Goal: Information Seeking & Learning: Learn about a topic

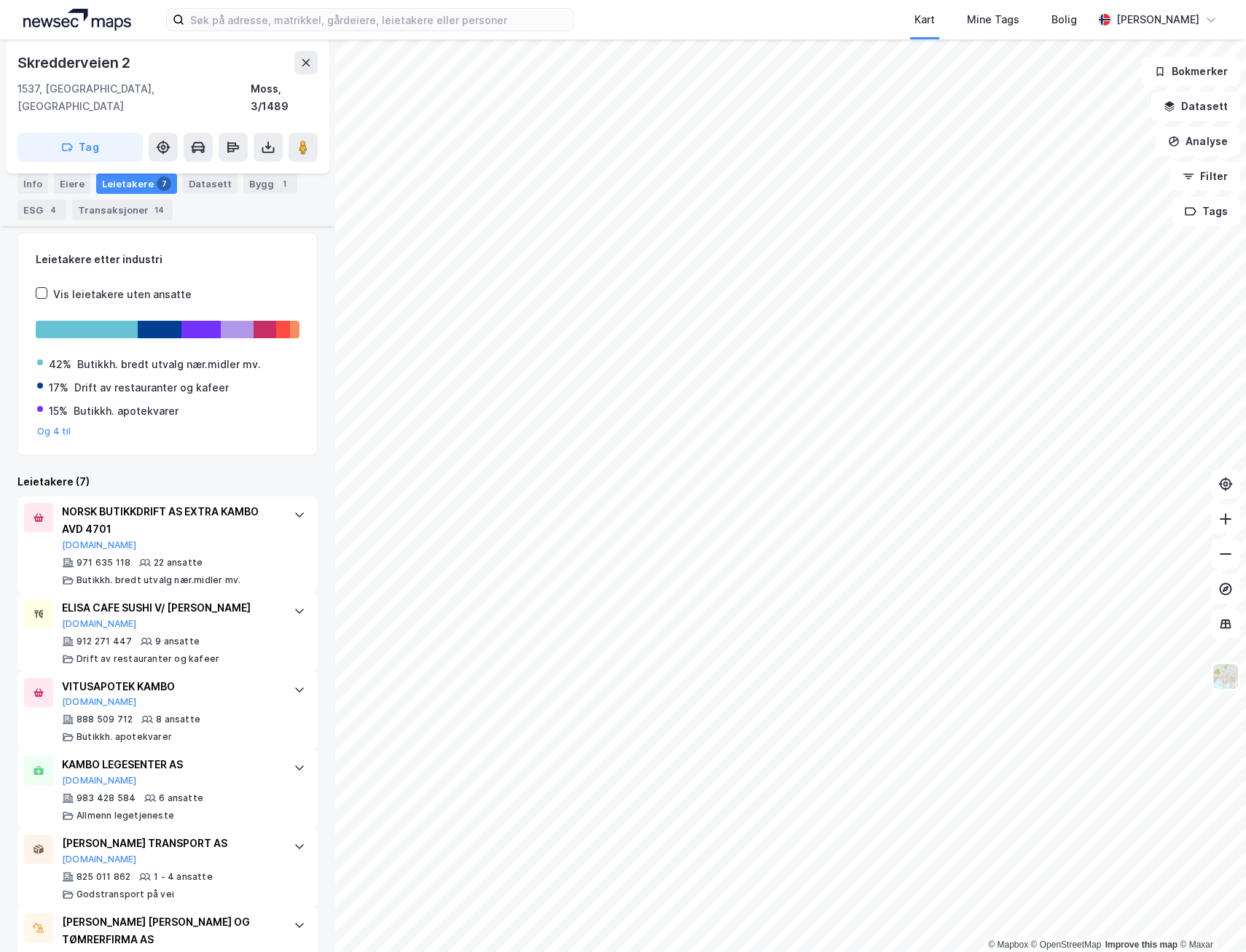
scroll to position [73, 0]
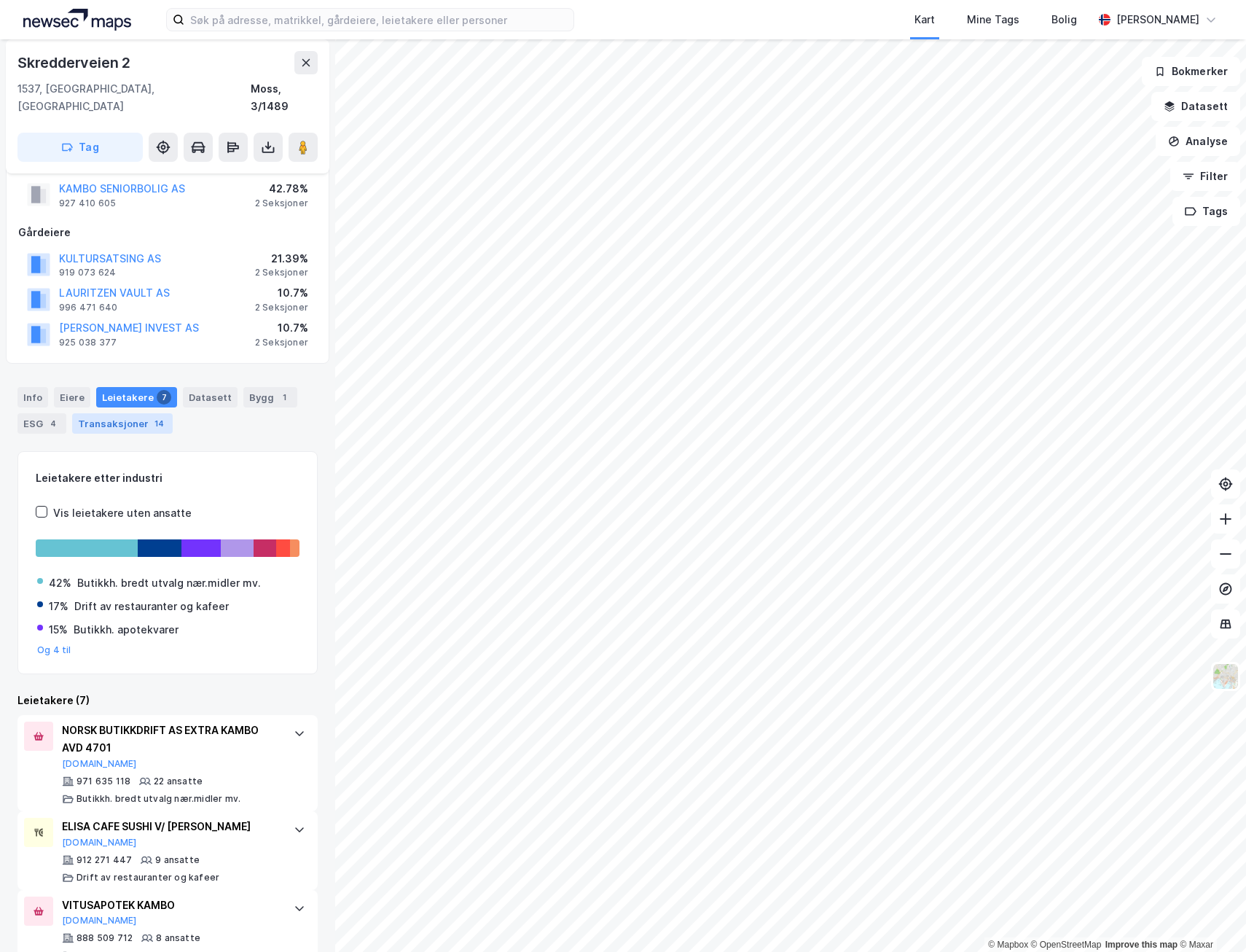
click at [156, 416] on div "14" at bounding box center [159, 423] width 16 height 15
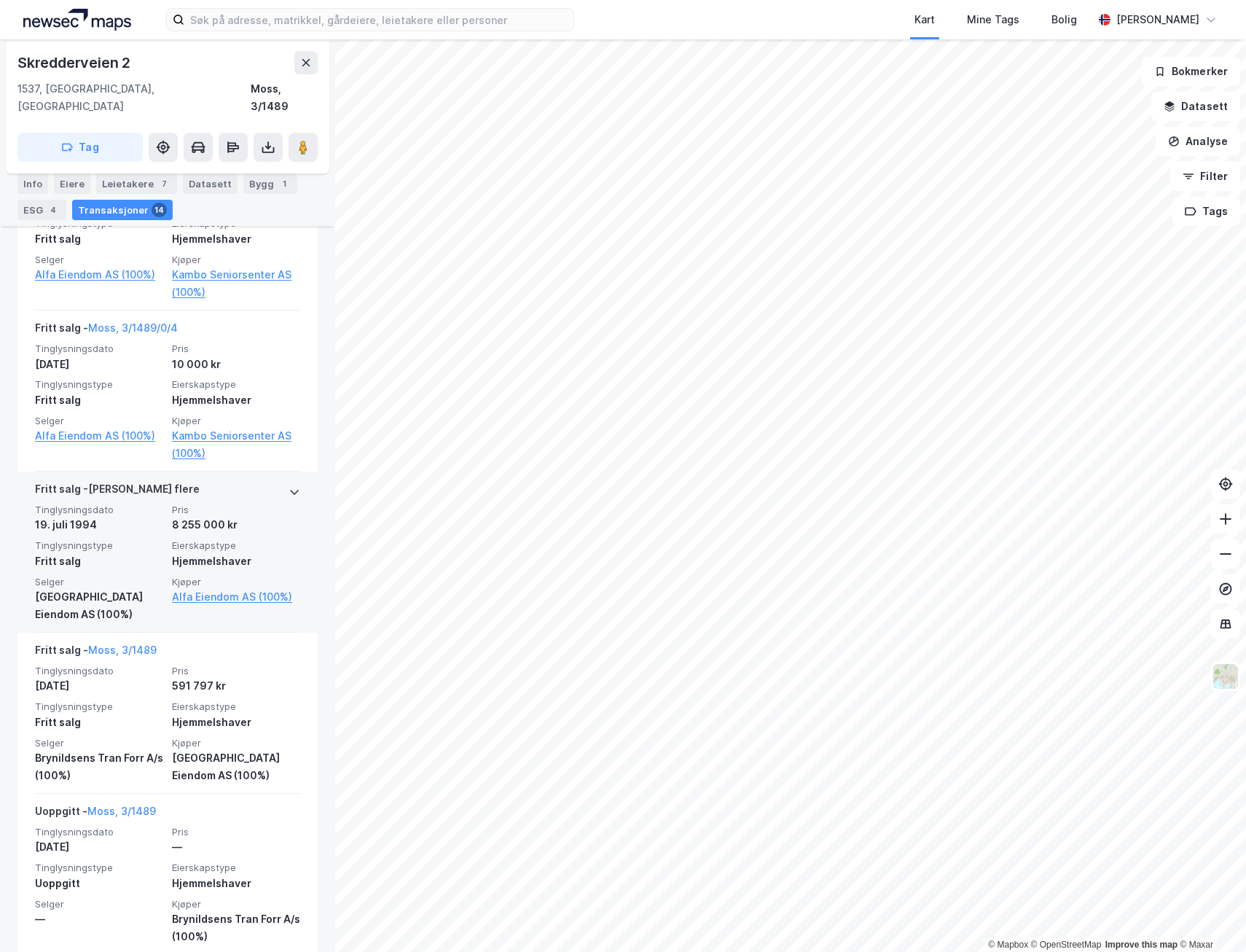
scroll to position [2344, 0]
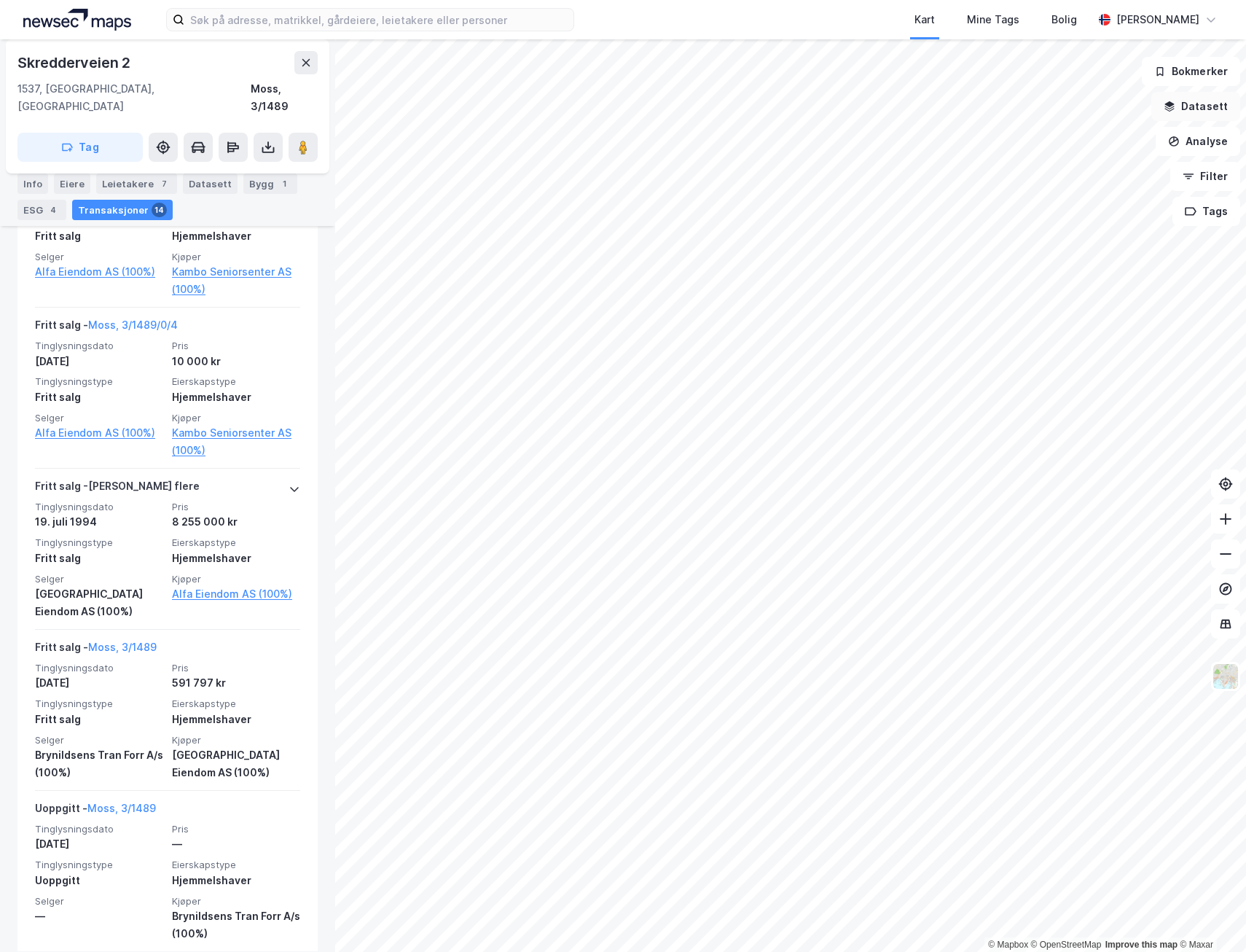
click at [1227, 107] on button "Datasett" at bounding box center [1196, 106] width 89 height 29
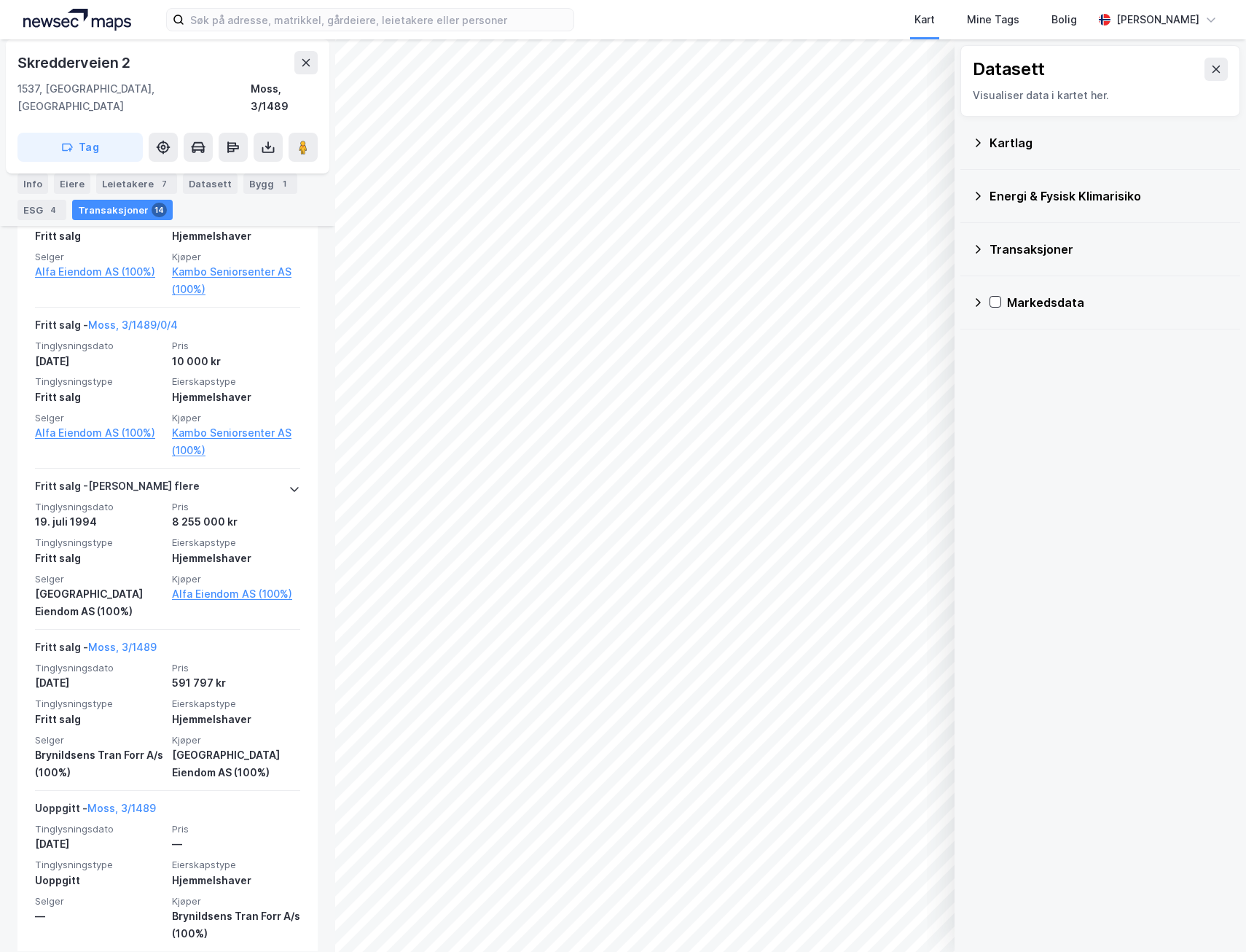
click at [1035, 253] on div "Transaksjoner" at bounding box center [1109, 249] width 239 height 17
click at [1014, 280] on icon at bounding box center [1014, 278] width 8 height 5
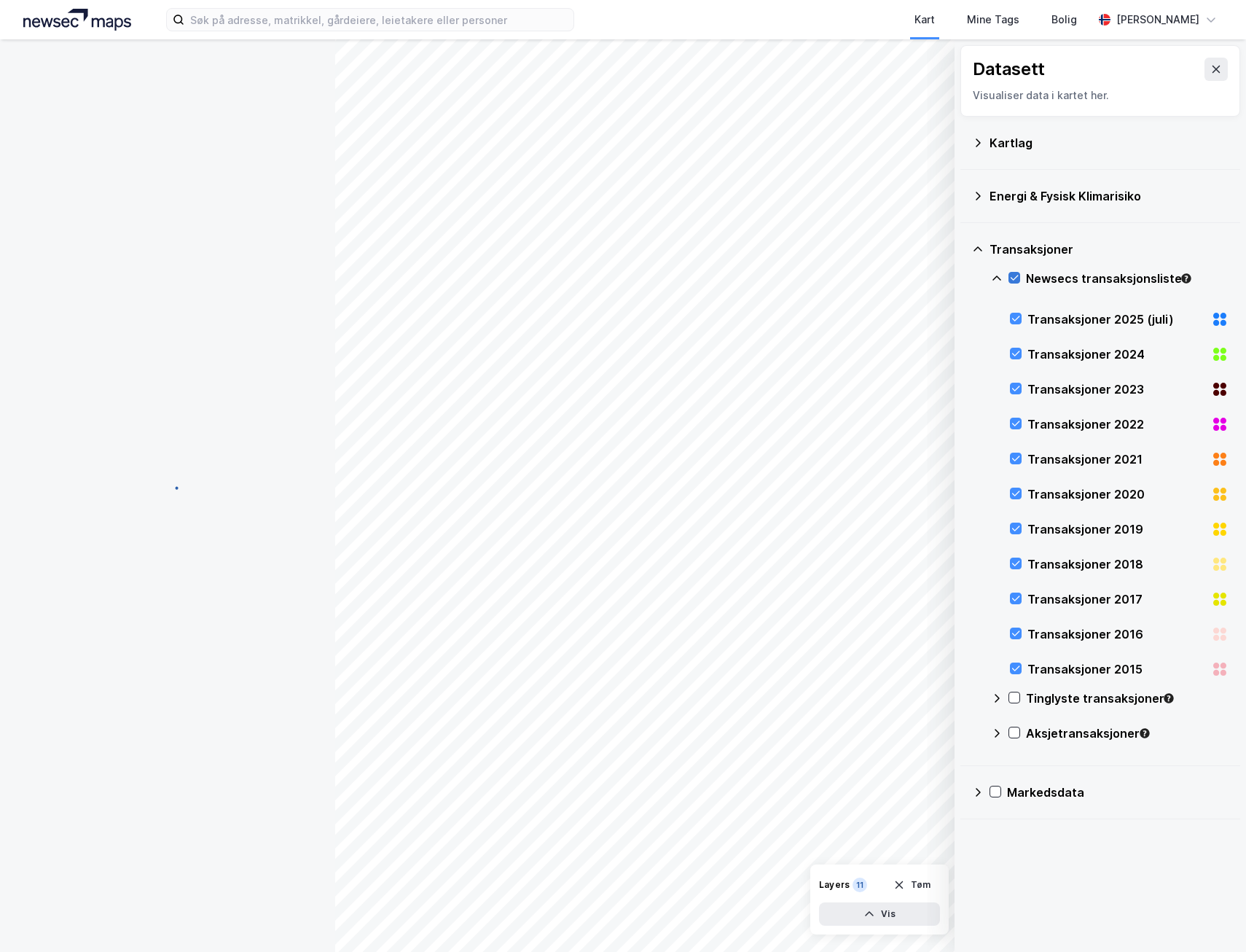
scroll to position [0, 0]
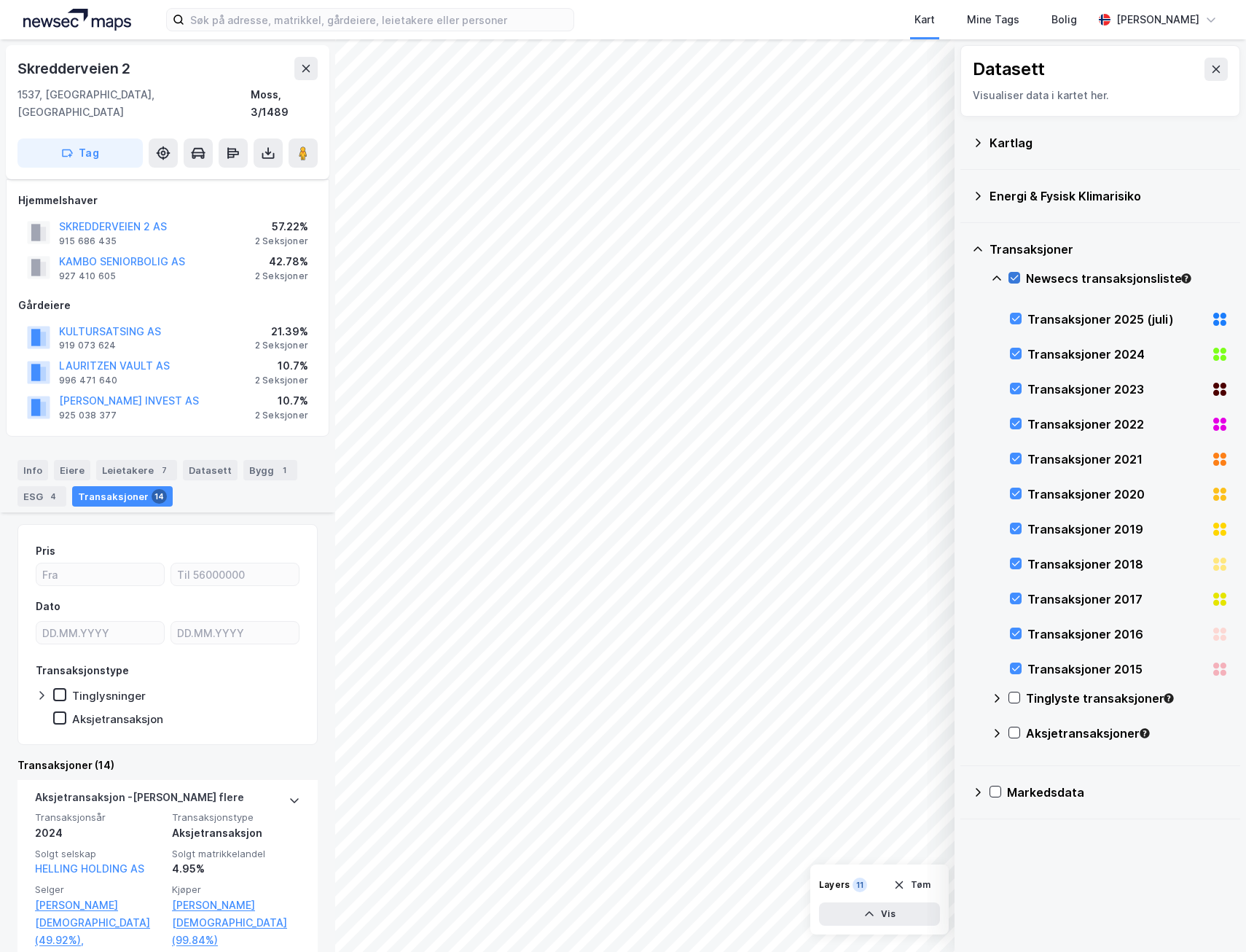
click at [1014, 280] on icon at bounding box center [1014, 278] width 8 height 5
click at [1013, 699] on icon at bounding box center [1014, 698] width 8 height 5
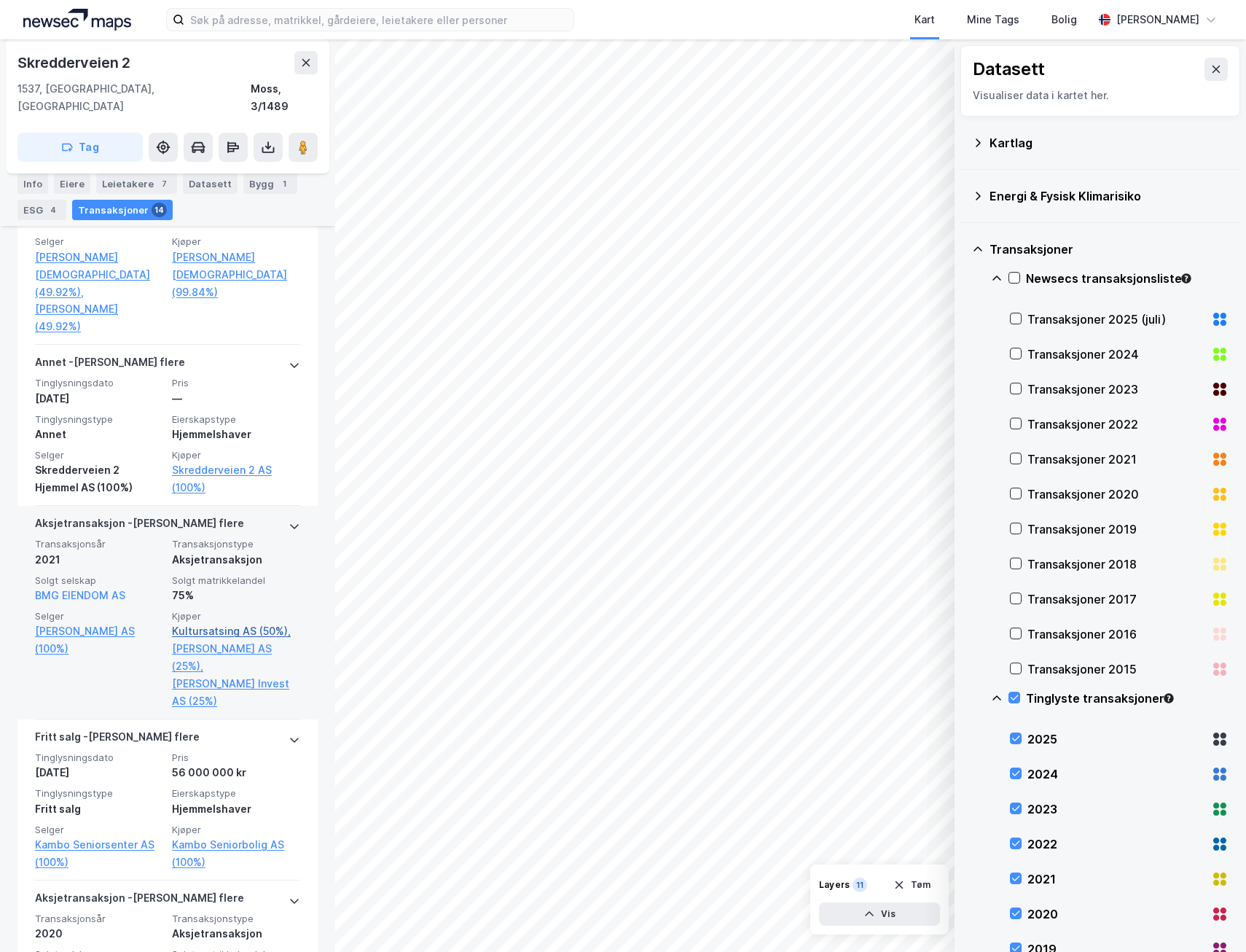
scroll to position [729, 0]
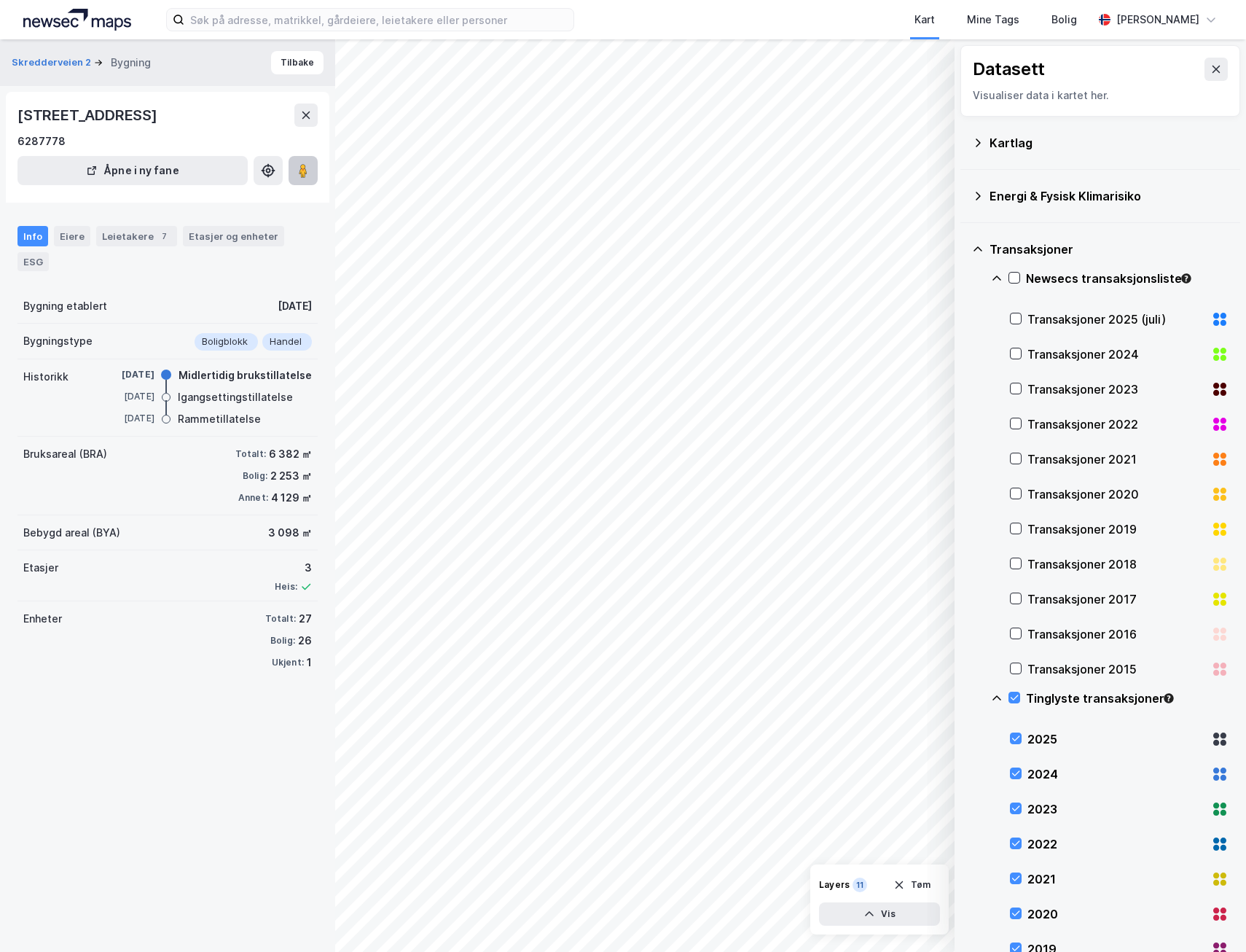
click at [306, 167] on image at bounding box center [303, 170] width 9 height 15
